Goal: Task Accomplishment & Management: Use online tool/utility

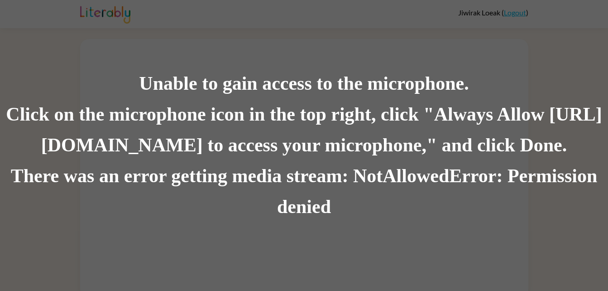
click at [156, 14] on div "Unable to gain access to the microphone. Click on the microphone icon in the to…" at bounding box center [304, 145] width 608 height 291
click at [136, 68] on div "Unable to gain access to the microphone. Click on the microphone icon in the to…" at bounding box center [304, 145] width 608 height 291
click at [278, 51] on div "Unable to gain access to the microphone. Click on the microphone icon in the to…" at bounding box center [304, 145] width 608 height 291
click at [14, 66] on div "Unable to gain access to the microphone. Click on the microphone icon in the to…" at bounding box center [304, 145] width 608 height 291
drag, startPoint x: 197, startPoint y: 142, endPoint x: 184, endPoint y: 125, distance: 21.7
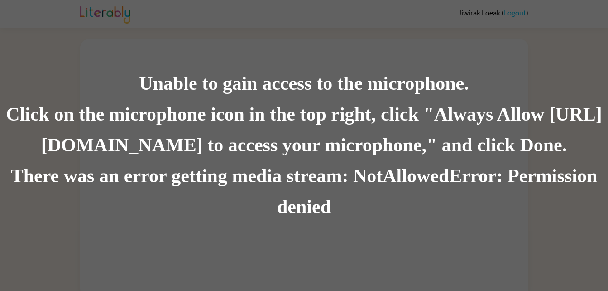
click at [184, 125] on div "Click on the microphone icon in the top right, click "Always Allow [URL][DOMAIN…" at bounding box center [304, 130] width 608 height 62
drag, startPoint x: 184, startPoint y: 125, endPoint x: 138, endPoint y: 82, distance: 63.1
click at [138, 82] on div "Unable to gain access to the microphone." at bounding box center [304, 83] width 608 height 31
click at [403, 39] on div "Unable to gain access to the microphone. Click on the microphone icon in the to…" at bounding box center [304, 145] width 608 height 291
click at [412, 235] on div "Unable to gain access to the microphone. Click on the microphone icon in the to…" at bounding box center [304, 145] width 608 height 291
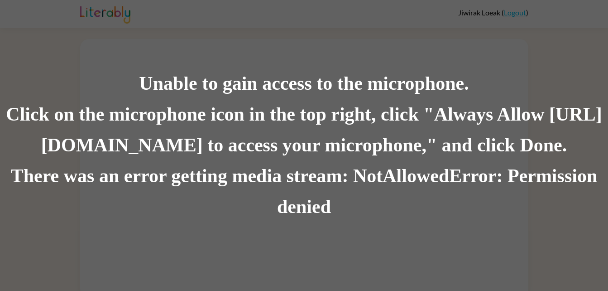
click at [411, 40] on div "Unable to gain access to the microphone. Click on the microphone icon in the to…" at bounding box center [304, 145] width 608 height 291
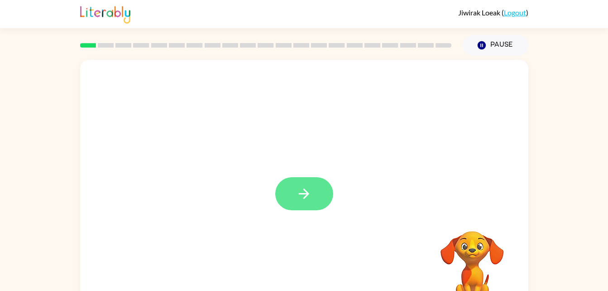
click at [299, 192] on icon "button" at bounding box center [304, 194] width 16 height 16
click at [295, 189] on div at bounding box center [304, 136] width 448 height 152
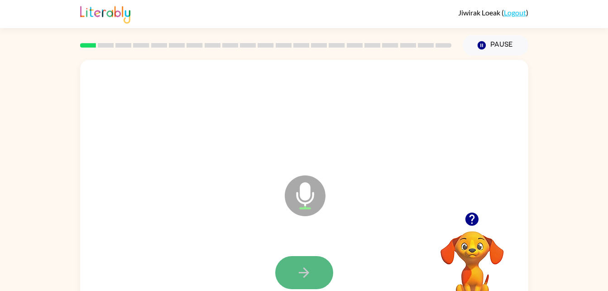
click at [311, 268] on icon "button" at bounding box center [304, 272] width 16 height 16
drag, startPoint x: 311, startPoint y: 268, endPoint x: 294, endPoint y: 272, distance: 17.6
click at [294, 272] on button "button" at bounding box center [304, 272] width 58 height 33
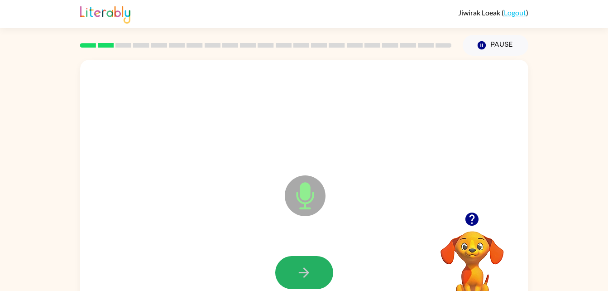
click at [294, 272] on button "button" at bounding box center [304, 272] width 58 height 33
drag, startPoint x: 294, startPoint y: 272, endPoint x: 230, endPoint y: 145, distance: 141.7
click at [230, 145] on div at bounding box center [304, 115] width 430 height 74
click at [297, 269] on icon "button" at bounding box center [304, 272] width 16 height 16
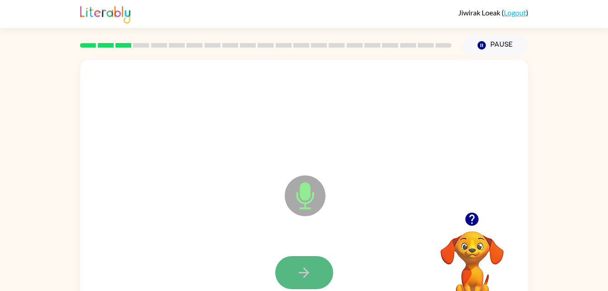
click at [303, 270] on icon "button" at bounding box center [304, 272] width 16 height 16
drag, startPoint x: 303, startPoint y: 270, endPoint x: 255, endPoint y: 242, distance: 56.0
click at [255, 242] on div at bounding box center [304, 272] width 430 height 74
click at [297, 270] on icon "button" at bounding box center [304, 272] width 16 height 16
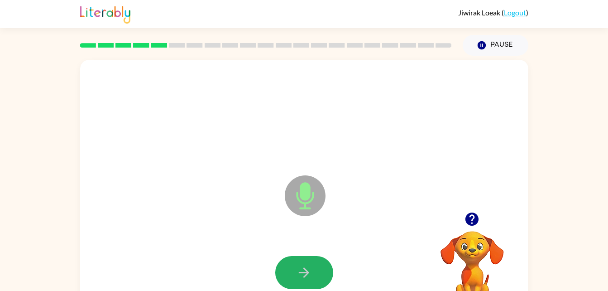
click at [297, 270] on icon "button" at bounding box center [304, 272] width 16 height 16
click at [297, 273] on icon "button" at bounding box center [304, 272] width 16 height 16
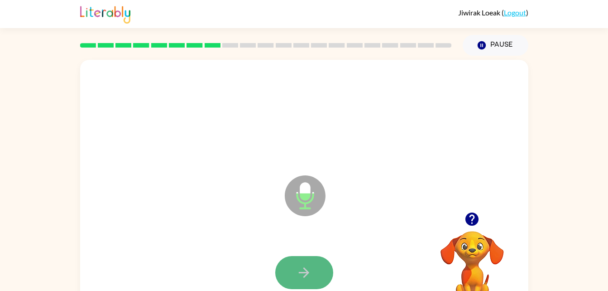
click at [302, 256] on button "button" at bounding box center [304, 272] width 58 height 33
click at [325, 273] on button "button" at bounding box center [304, 272] width 58 height 33
drag, startPoint x: 325, startPoint y: 273, endPoint x: 320, endPoint y: 268, distance: 7.1
drag, startPoint x: 320, startPoint y: 268, endPoint x: 282, endPoint y: 272, distance: 38.3
click at [282, 272] on button "button" at bounding box center [304, 272] width 58 height 33
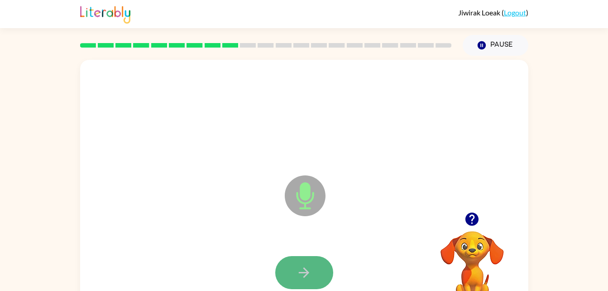
click at [283, 263] on button "button" at bounding box center [304, 272] width 58 height 33
drag, startPoint x: 283, startPoint y: 275, endPoint x: 295, endPoint y: 272, distance: 12.8
click at [275, 274] on button "button" at bounding box center [304, 272] width 58 height 33
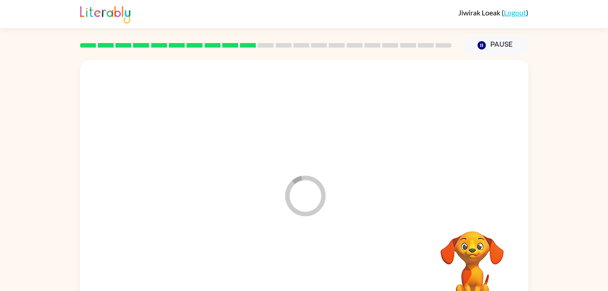
click at [299, 273] on div at bounding box center [304, 272] width 430 height 74
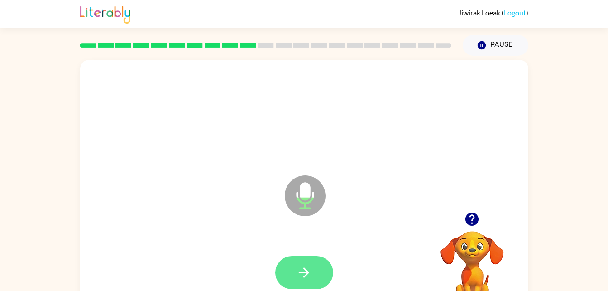
click at [299, 274] on icon "button" at bounding box center [304, 272] width 16 height 16
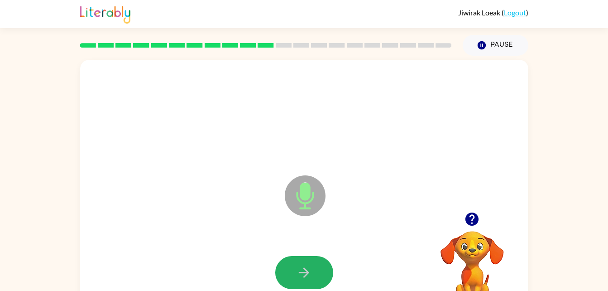
click at [299, 274] on icon "button" at bounding box center [304, 272] width 16 height 16
click at [298, 282] on button "button" at bounding box center [304, 272] width 58 height 33
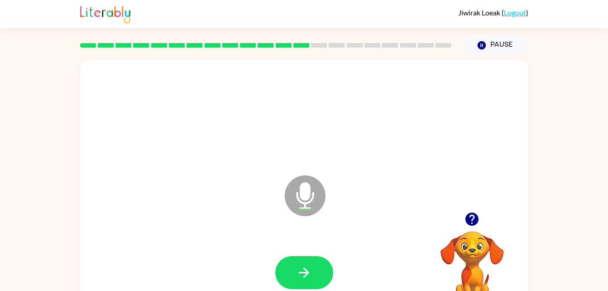
click at [297, 290] on div at bounding box center [304, 272] width 430 height 74
click at [297, 272] on icon "button" at bounding box center [304, 272] width 16 height 16
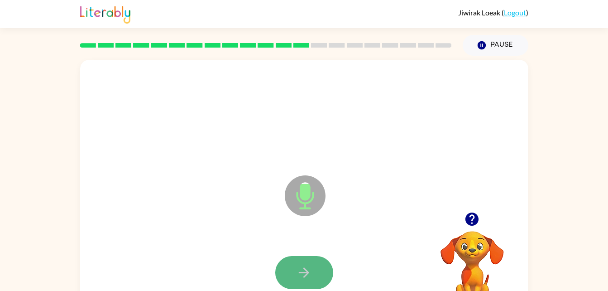
click at [297, 278] on icon "button" at bounding box center [304, 272] width 16 height 16
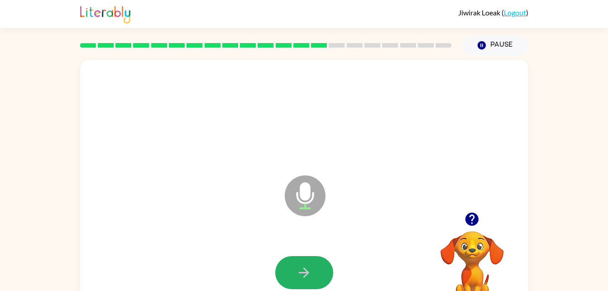
click at [303, 273] on icon "button" at bounding box center [304, 272] width 16 height 16
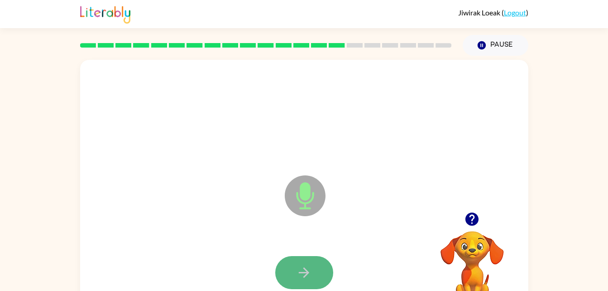
click at [303, 273] on icon "button" at bounding box center [304, 272] width 16 height 16
click at [300, 273] on icon "button" at bounding box center [304, 272] width 16 height 16
click at [298, 278] on icon "button" at bounding box center [304, 272] width 16 height 16
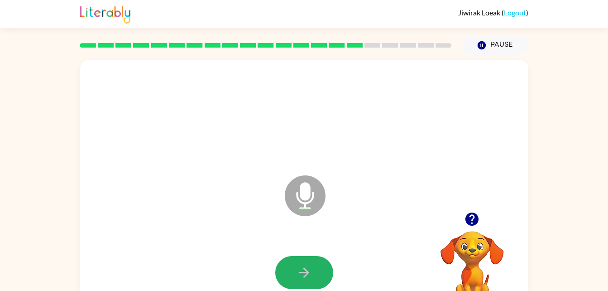
click at [298, 278] on icon "button" at bounding box center [304, 272] width 16 height 16
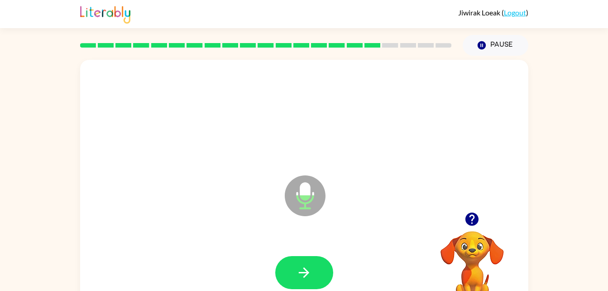
drag, startPoint x: 286, startPoint y: 264, endPoint x: 218, endPoint y: 245, distance: 70.3
click at [218, 245] on div at bounding box center [304, 272] width 430 height 74
click at [312, 281] on button "button" at bounding box center [304, 272] width 58 height 33
click at [310, 282] on button "button" at bounding box center [304, 272] width 58 height 33
click at [310, 283] on button "button" at bounding box center [304, 272] width 58 height 33
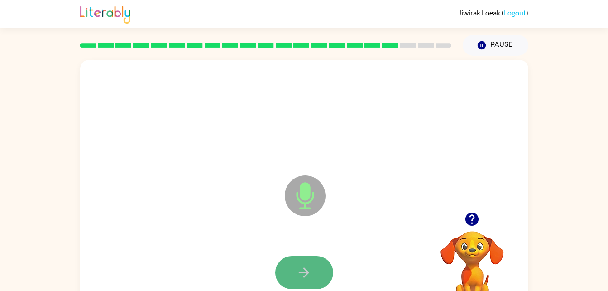
click at [309, 285] on button "button" at bounding box center [304, 272] width 58 height 33
click at [303, 286] on button "button" at bounding box center [304, 272] width 58 height 33
click at [297, 282] on button "button" at bounding box center [304, 272] width 58 height 33
click at [297, 281] on button "button" at bounding box center [304, 272] width 58 height 33
click at [296, 281] on button "button" at bounding box center [304, 272] width 58 height 33
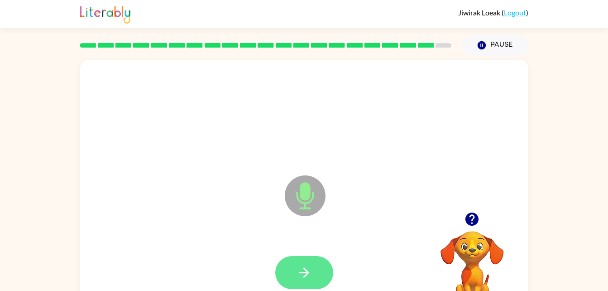
click at [296, 283] on button "button" at bounding box center [304, 272] width 58 height 33
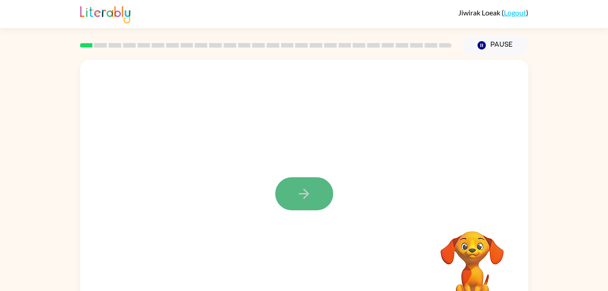
click at [319, 181] on button "button" at bounding box center [304, 193] width 58 height 33
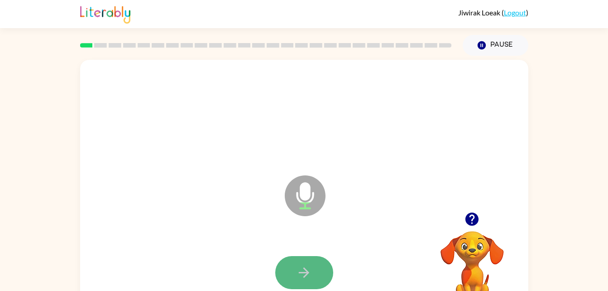
click at [299, 261] on button "button" at bounding box center [304, 272] width 58 height 33
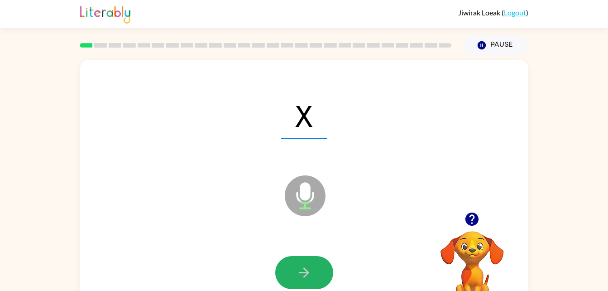
click at [299, 261] on button "button" at bounding box center [304, 272] width 58 height 33
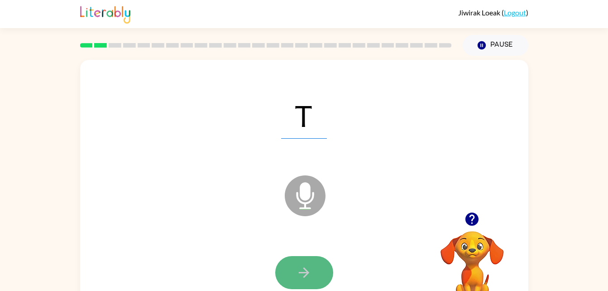
drag, startPoint x: 299, startPoint y: 261, endPoint x: 292, endPoint y: 271, distance: 12.2
click at [292, 271] on button "button" at bounding box center [304, 272] width 58 height 33
click at [292, 273] on button "button" at bounding box center [304, 272] width 58 height 33
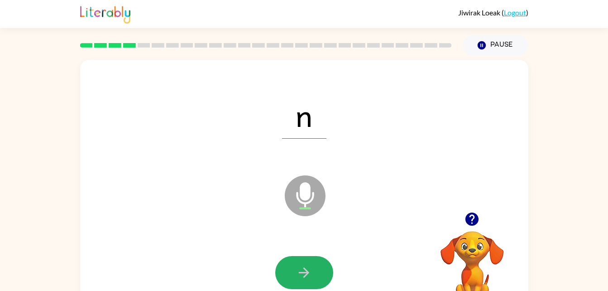
click at [292, 273] on button "button" at bounding box center [304, 272] width 58 height 33
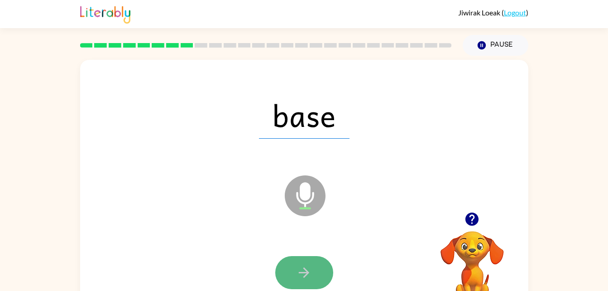
click at [307, 275] on icon "button" at bounding box center [304, 272] width 16 height 16
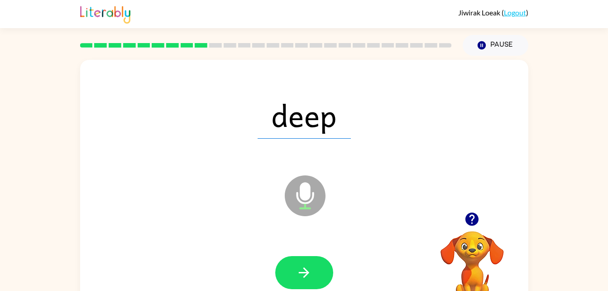
drag, startPoint x: 307, startPoint y: 275, endPoint x: 237, endPoint y: 253, distance: 72.7
click at [237, 253] on div at bounding box center [304, 272] width 430 height 74
click at [300, 262] on button "button" at bounding box center [304, 272] width 58 height 33
click at [301, 266] on div at bounding box center [304, 272] width 58 height 33
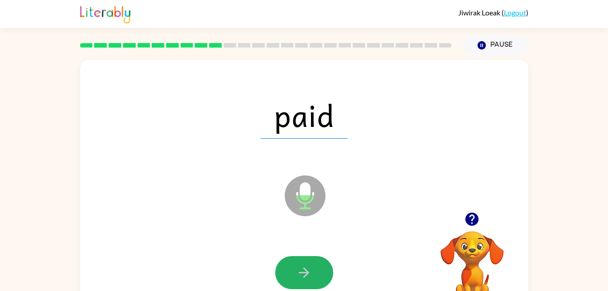
click at [301, 266] on icon "button" at bounding box center [304, 272] width 16 height 16
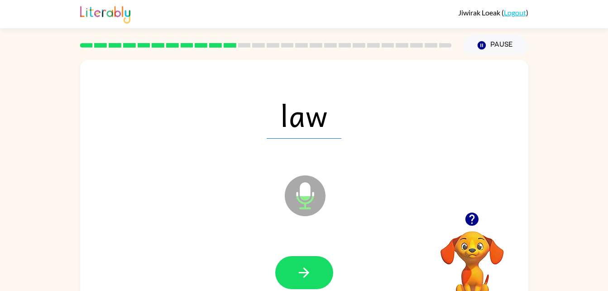
drag, startPoint x: 301, startPoint y: 263, endPoint x: 248, endPoint y: 225, distance: 64.8
click at [248, 225] on div "law Microphone The Microphone is here when it is your turn to talk" at bounding box center [304, 189] width 448 height 259
click at [289, 269] on button "button" at bounding box center [304, 272] width 58 height 33
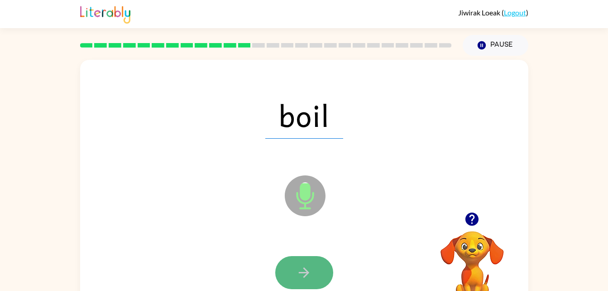
click at [300, 280] on icon "button" at bounding box center [304, 272] width 16 height 16
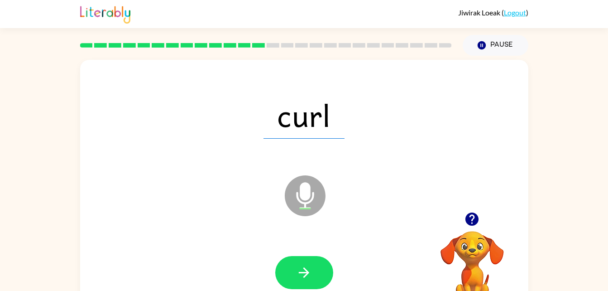
drag, startPoint x: 300, startPoint y: 280, endPoint x: 285, endPoint y: 269, distance: 18.2
click at [285, 269] on button "button" at bounding box center [304, 272] width 58 height 33
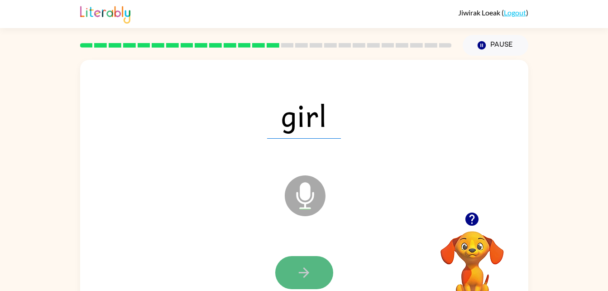
drag, startPoint x: 285, startPoint y: 269, endPoint x: 286, endPoint y: 276, distance: 6.8
click at [286, 276] on button "button" at bounding box center [304, 272] width 58 height 33
click at [286, 276] on div at bounding box center [304, 272] width 58 height 33
click at [288, 276] on button "button" at bounding box center [304, 272] width 58 height 33
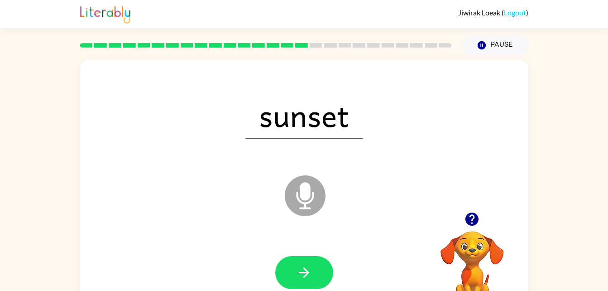
drag, startPoint x: 288, startPoint y: 276, endPoint x: 274, endPoint y: 258, distance: 22.3
click at [274, 258] on div at bounding box center [304, 272] width 430 height 74
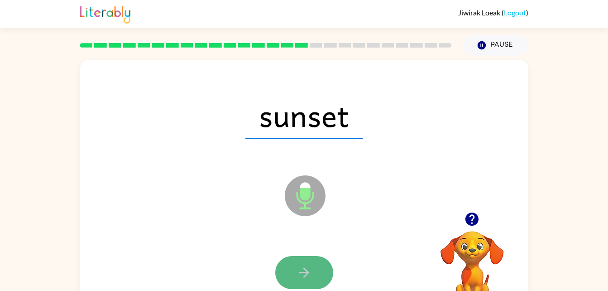
click at [296, 267] on button "button" at bounding box center [304, 272] width 58 height 33
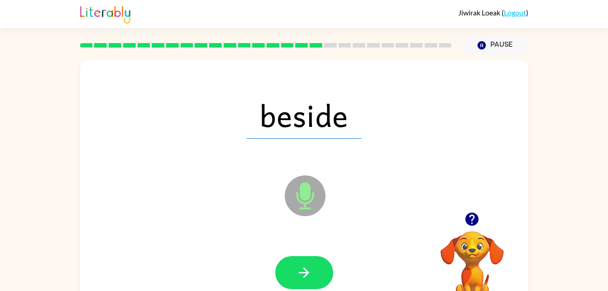
click at [296, 267] on button "button" at bounding box center [304, 272] width 58 height 33
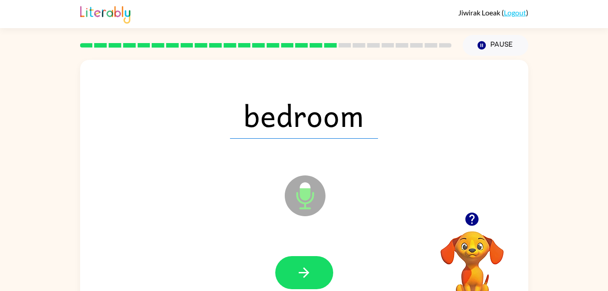
drag, startPoint x: 361, startPoint y: 289, endPoint x: 353, endPoint y: 288, distance: 8.7
click at [361, 290] on html "Jiwirak Loeak ( Logout ) Pause Pause bedroom Microphone The Microphone is here …" at bounding box center [304, 159] width 608 height 318
click at [295, 276] on button "button" at bounding box center [304, 272] width 58 height 33
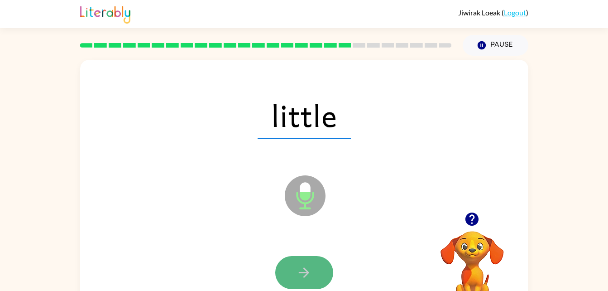
click at [318, 271] on button "button" at bounding box center [304, 272] width 58 height 33
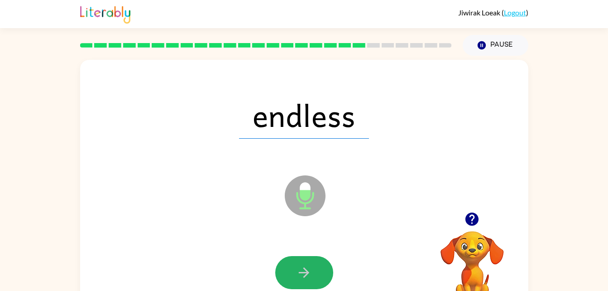
click at [318, 271] on button "button" at bounding box center [304, 272] width 58 height 33
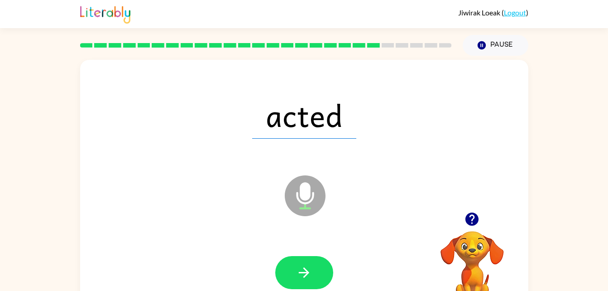
drag, startPoint x: 318, startPoint y: 271, endPoint x: 263, endPoint y: 197, distance: 92.6
click at [263, 197] on div "acted Microphone The Microphone is here when it is your turn to talk" at bounding box center [304, 189] width 448 height 259
click at [269, 224] on div "acted Microphone The Microphone is here when it is your turn to talk" at bounding box center [304, 189] width 448 height 259
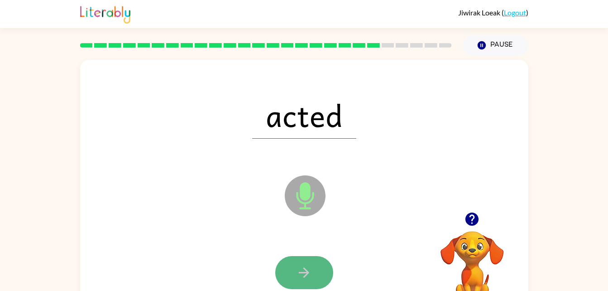
click at [290, 265] on button "button" at bounding box center [304, 272] width 58 height 33
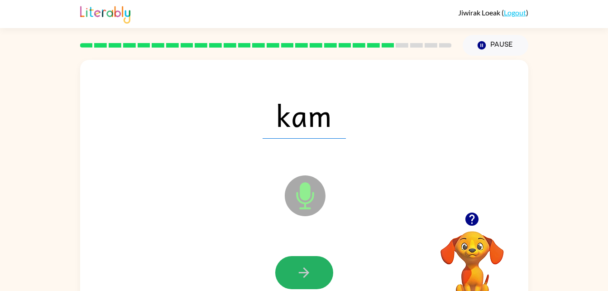
click at [290, 265] on button "button" at bounding box center [304, 272] width 58 height 33
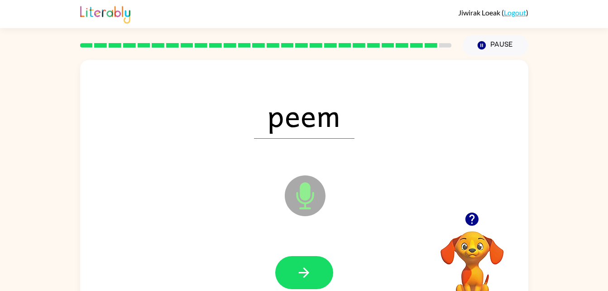
drag, startPoint x: 290, startPoint y: 265, endPoint x: 286, endPoint y: 288, distance: 23.9
click at [286, 288] on div at bounding box center [304, 272] width 58 height 33
click at [305, 279] on icon "button" at bounding box center [304, 272] width 16 height 16
